Goal: Task Accomplishment & Management: Complete application form

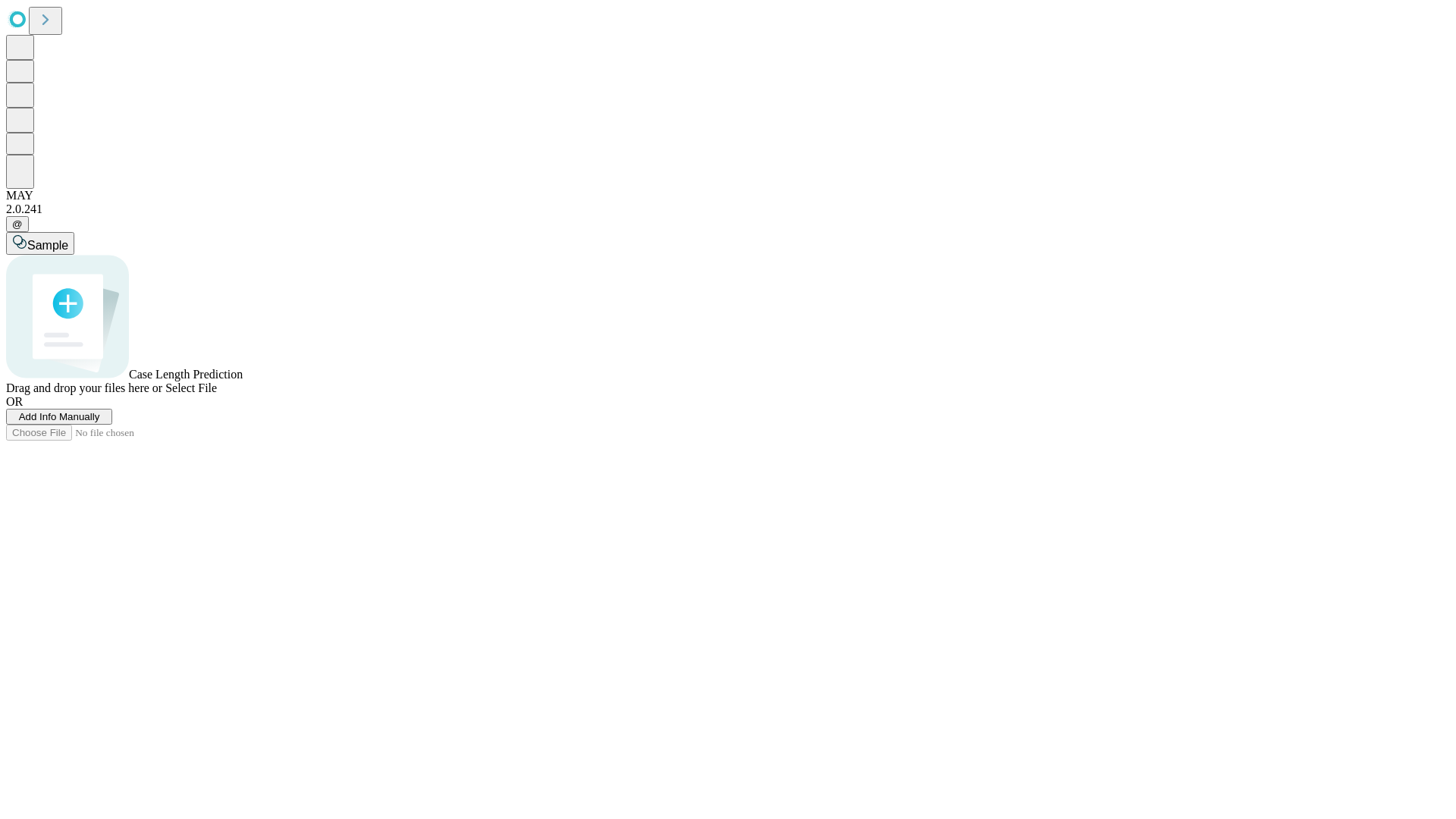
click at [100, 422] on span "Add Info Manually" at bounding box center [59, 416] width 81 height 12
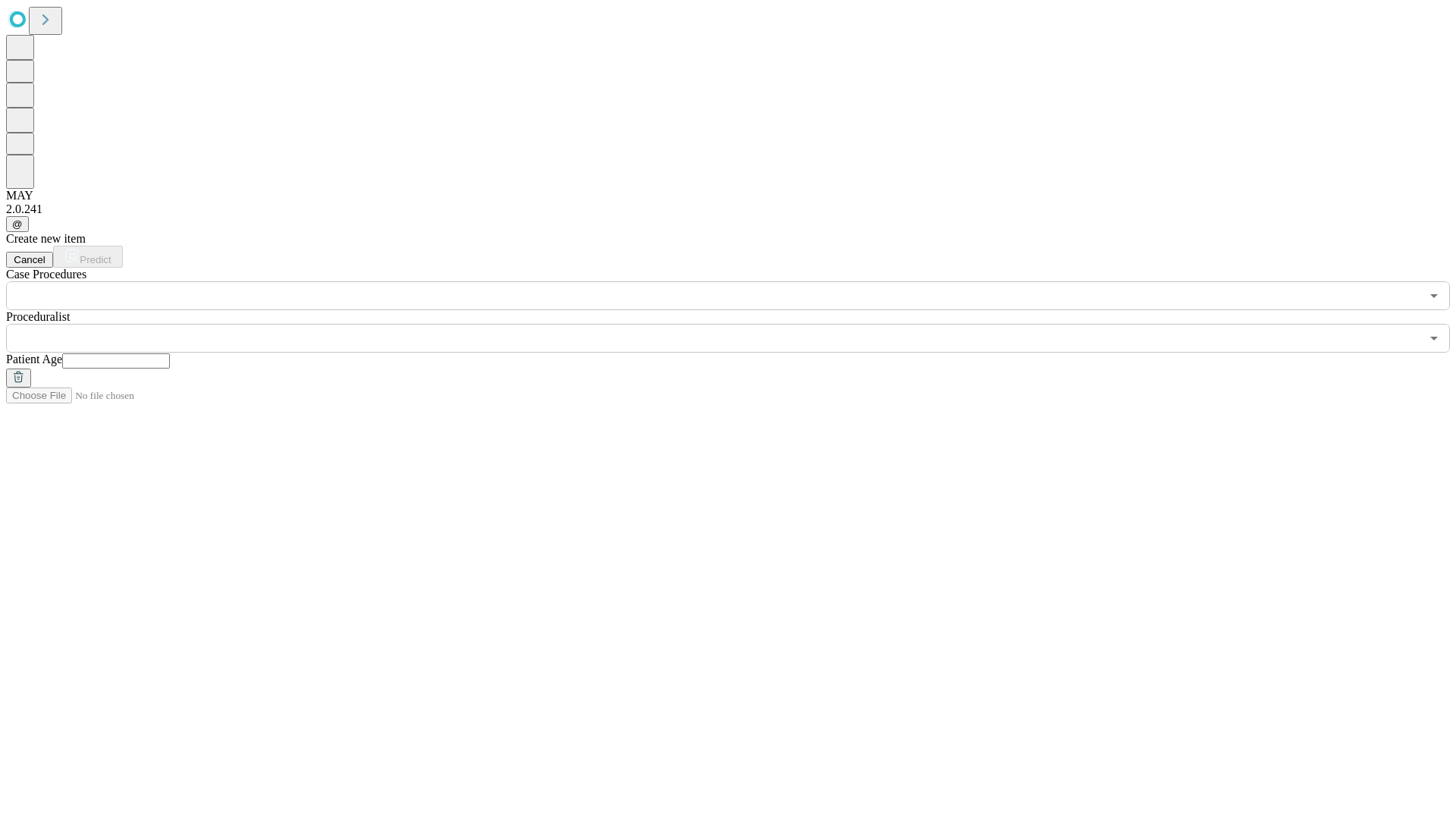
click at [170, 354] on input "text" at bounding box center [116, 361] width 107 height 15
type input "**"
click at [739, 323] on input "text" at bounding box center [713, 337] width 1414 height 29
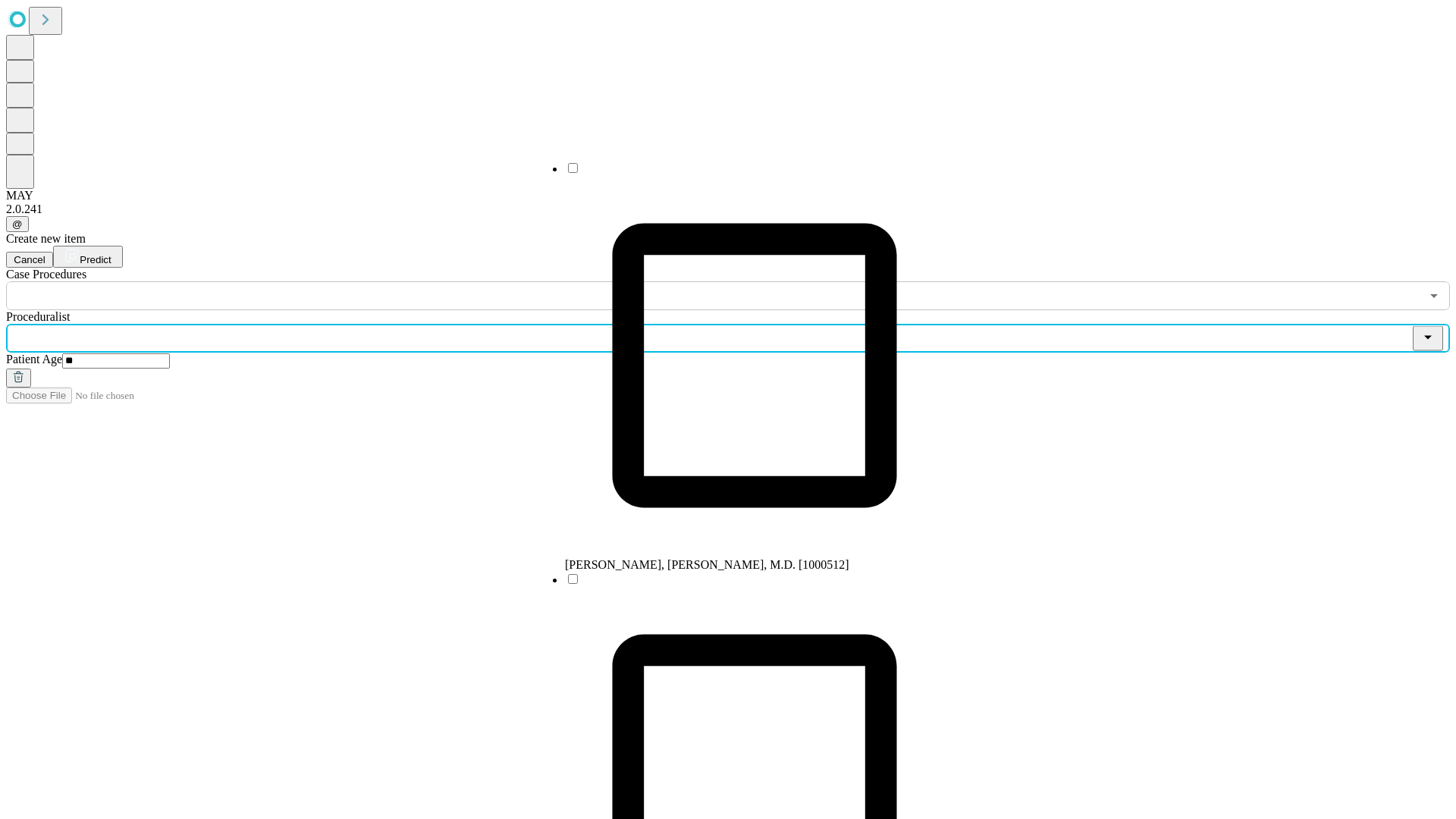
click at [740, 174] on li "[PERSON_NAME], [PERSON_NAME], M.D. [1000512]" at bounding box center [754, 366] width 379 height 411
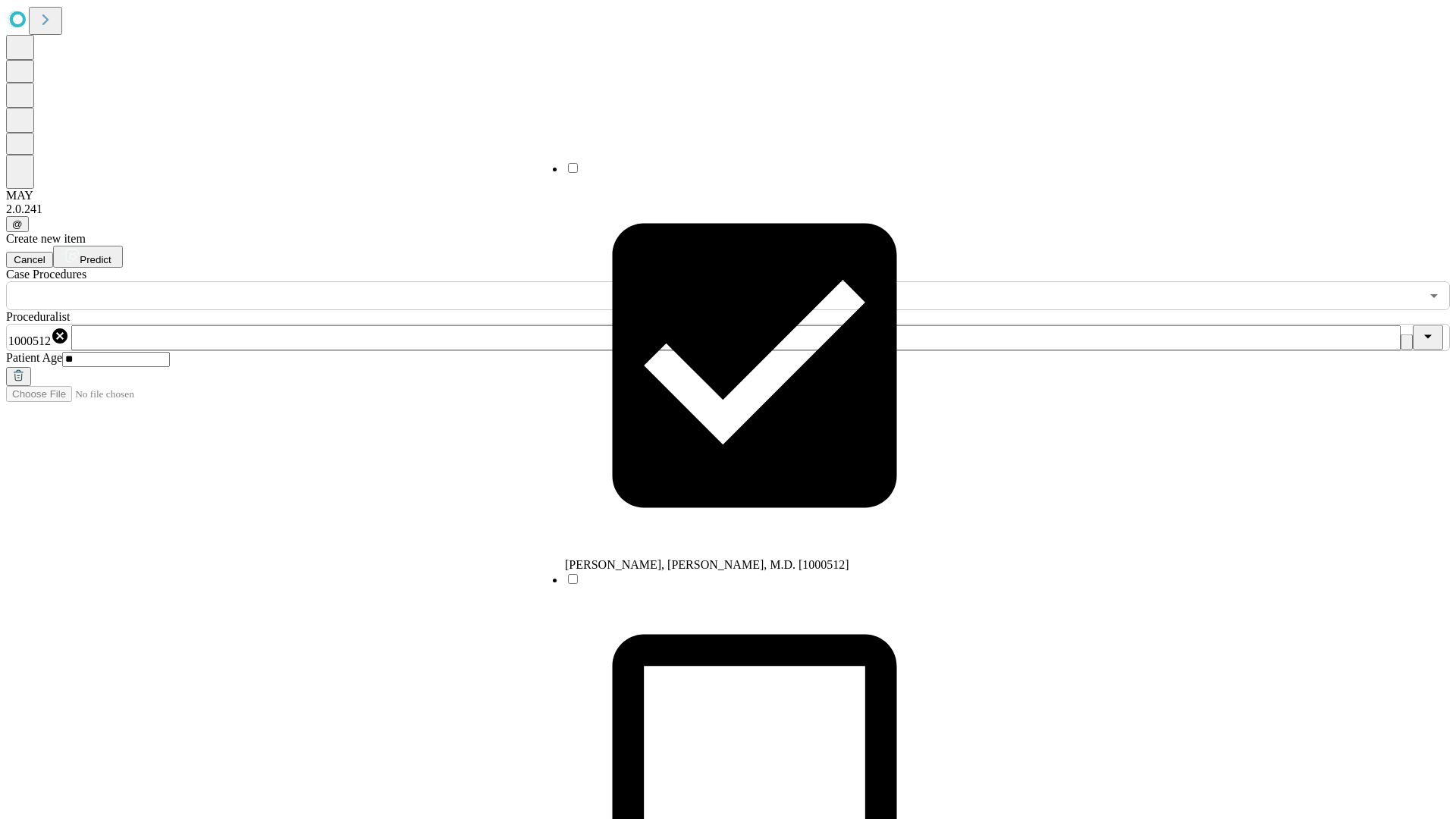
click at [318, 281] on input "text" at bounding box center [713, 295] width 1414 height 29
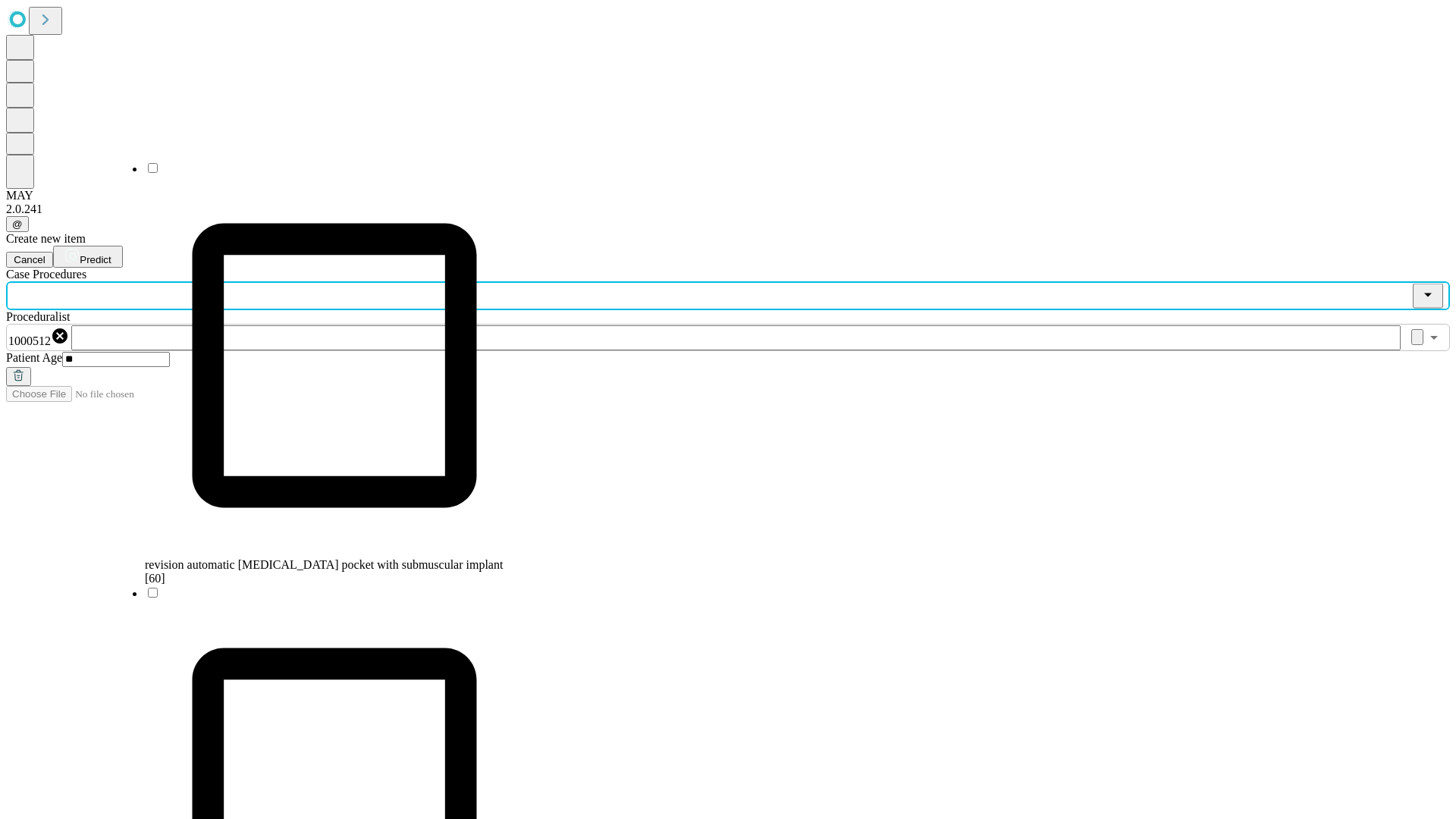
click at [319, 558] on span "revision automatic [MEDICAL_DATA] pocket with submuscular implant [60]" at bounding box center [324, 571] width 358 height 26
